Goal: Navigation & Orientation: Find specific page/section

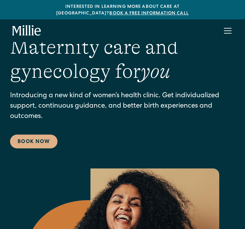
click at [226, 23] on div "menu" at bounding box center [227, 30] width 15 height 15
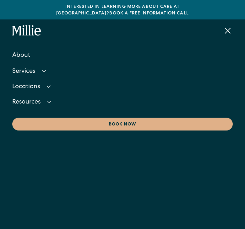
click at [226, 28] on div "menu" at bounding box center [228, 31] width 6 height 6
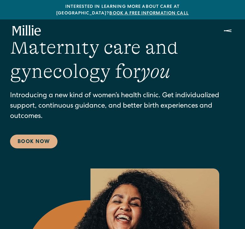
click at [226, 23] on div "menu" at bounding box center [227, 30] width 15 height 15
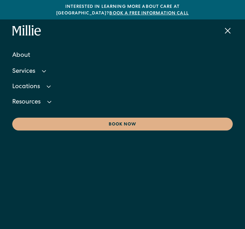
click at [26, 137] on nav "About Services Maternity Gynecology Classes & Other Support Locations Berkeley …" at bounding box center [122, 156] width 245 height 229
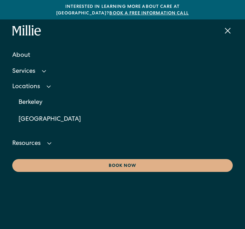
click at [32, 84] on div "Locations" at bounding box center [26, 87] width 28 height 7
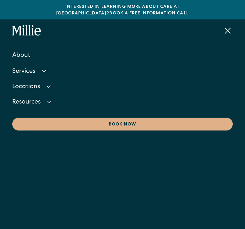
click at [32, 84] on div "Locations" at bounding box center [26, 87] width 28 height 7
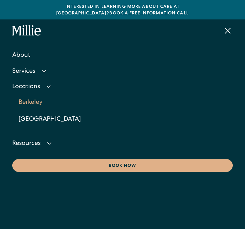
click at [34, 99] on link "Berkeley" at bounding box center [126, 102] width 214 height 17
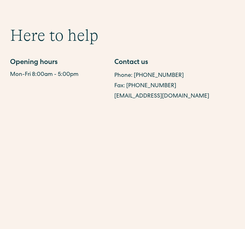
scroll to position [385, 0]
